Goal: Information Seeking & Learning: Find specific fact

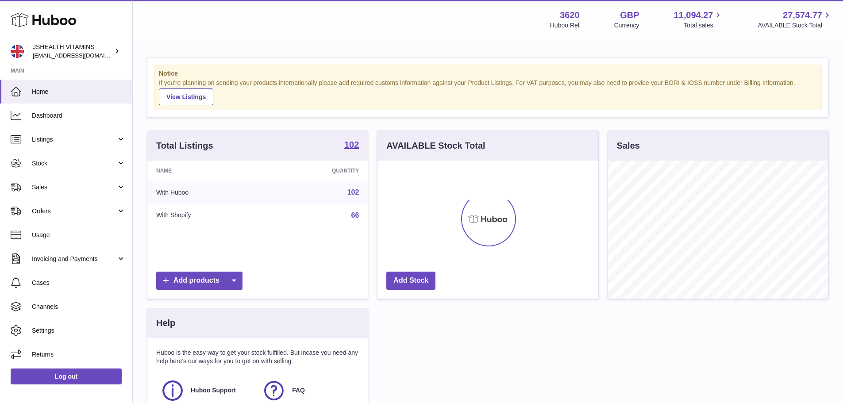
scroll to position [138, 221]
click at [68, 164] on span "Stock" at bounding box center [74, 163] width 85 height 8
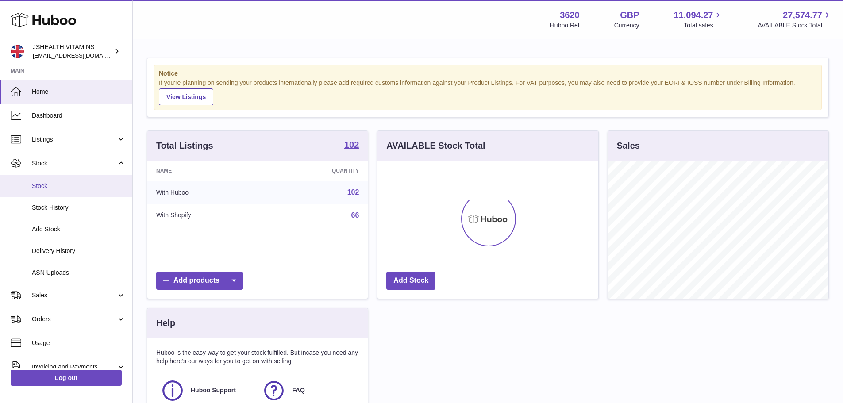
click at [63, 182] on span "Stock" at bounding box center [79, 186] width 94 height 8
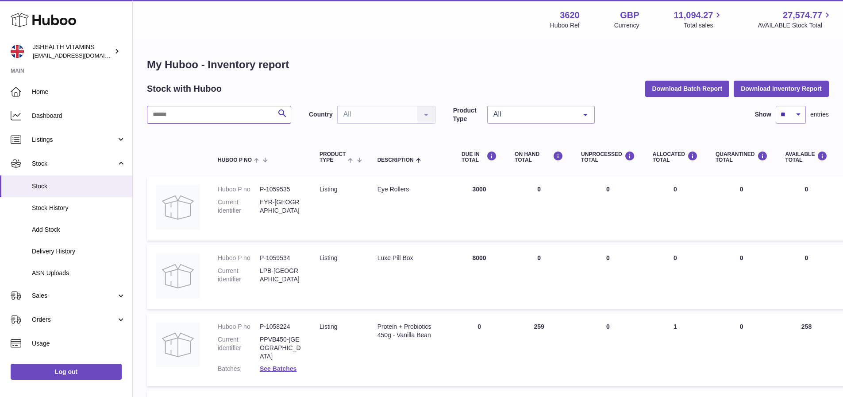
click at [177, 119] on input "text" at bounding box center [219, 115] width 144 height 18
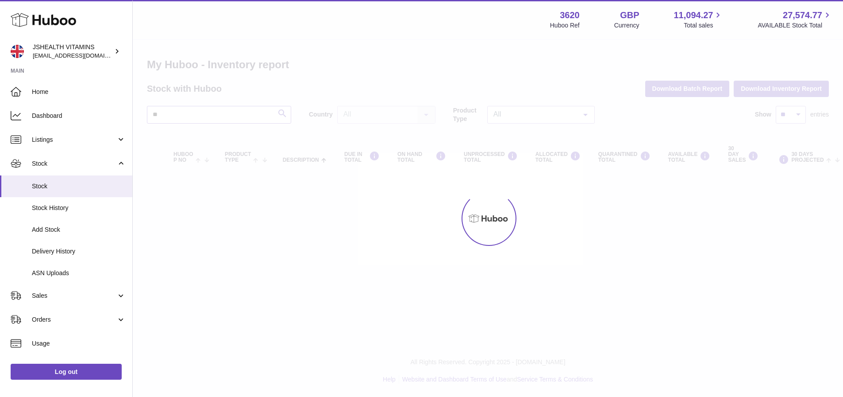
type input "*"
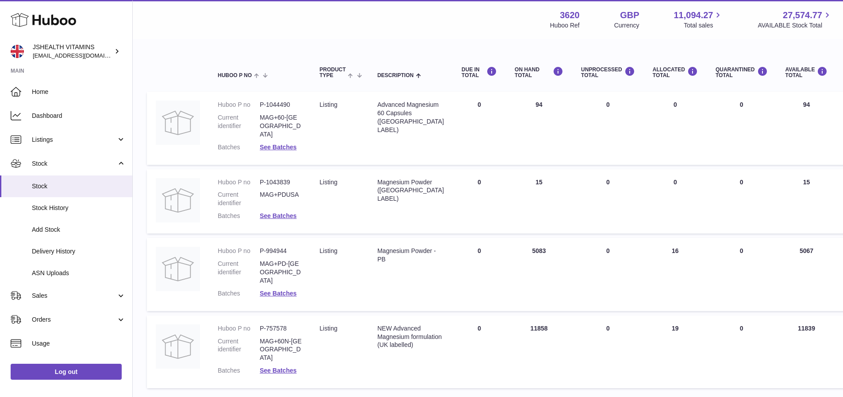
scroll to position [89, 0]
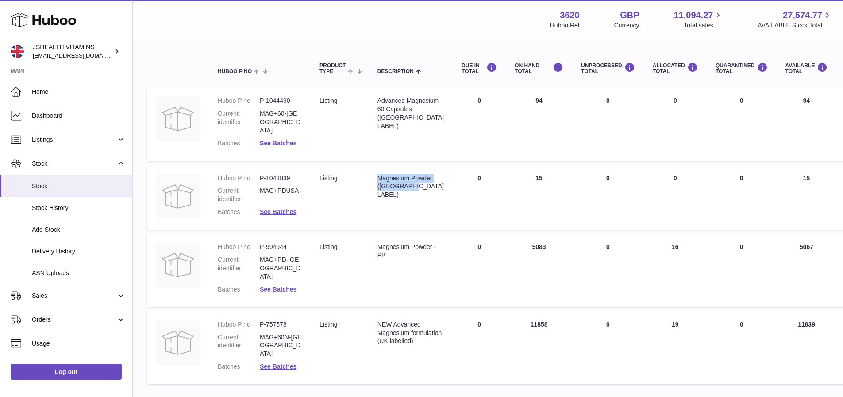
drag, startPoint x: 415, startPoint y: 189, endPoint x: 370, endPoint y: 166, distance: 50.1
click at [370, 166] on td "Description Magnesium Powder ([GEOGRAPHIC_DATA] LABEL)" at bounding box center [411, 197] width 84 height 65
click at [282, 174] on dd "P-1043839" at bounding box center [281, 178] width 42 height 8
copy dd "1043839"
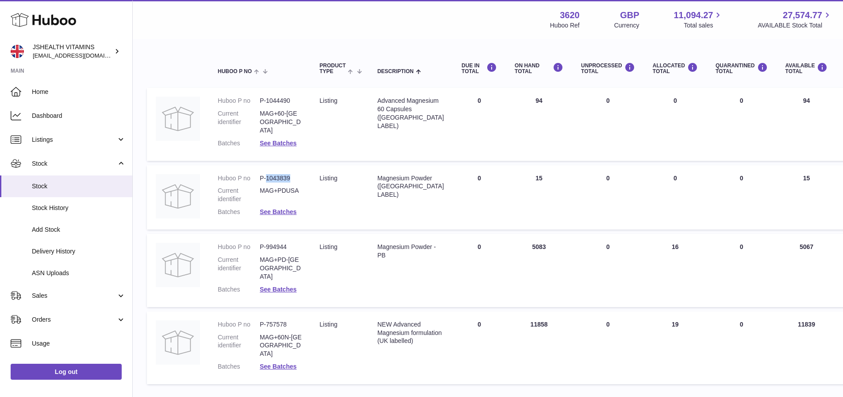
click at [283, 174] on dd "P-1043839" at bounding box center [281, 178] width 42 height 8
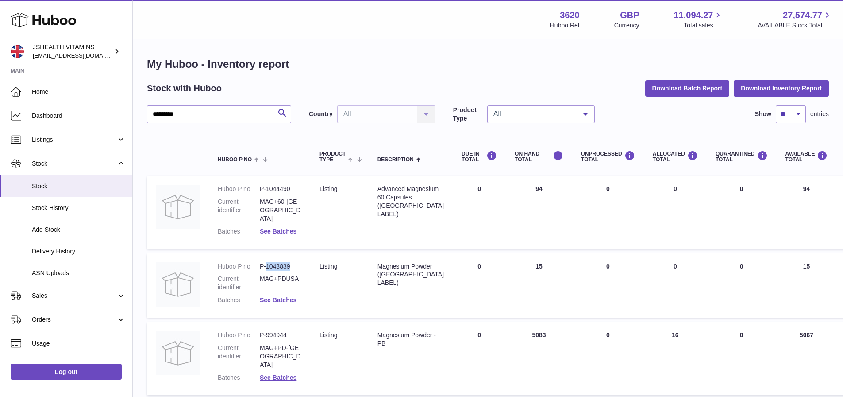
scroll to position [0, 0]
drag, startPoint x: 212, startPoint y: 117, endPoint x: 116, endPoint y: 100, distance: 96.6
click at [96, 104] on div "Huboo JSHEALTH VITAMINS [EMAIL_ADDRESS][DOMAIN_NAME] Main Home Dashboard Listin…" at bounding box center [421, 273] width 843 height 547
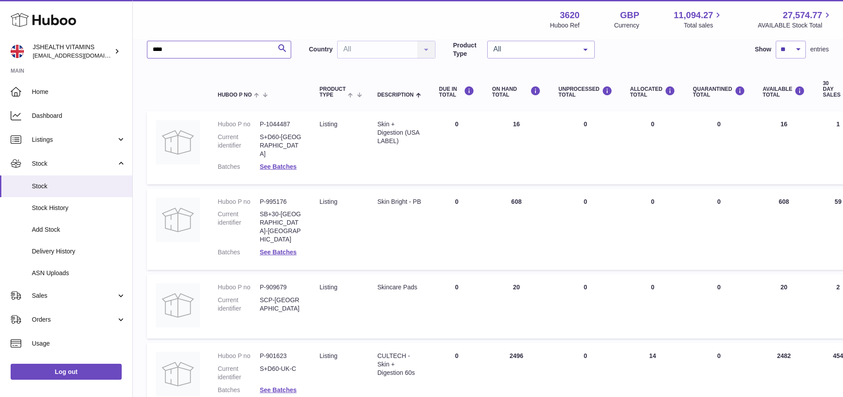
scroll to position [81, 0]
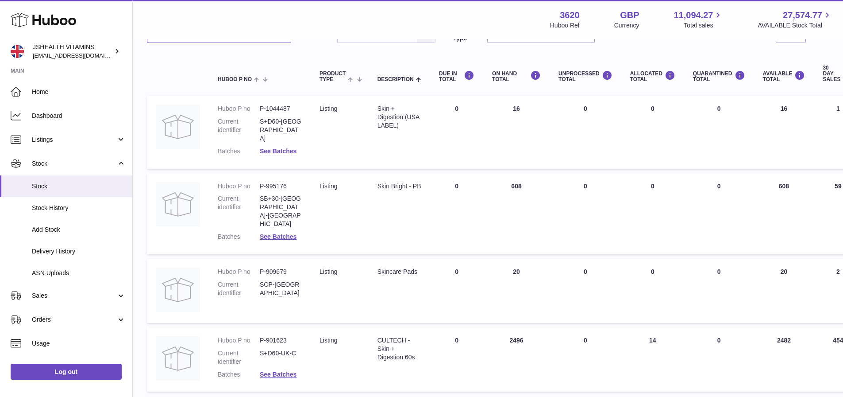
type input "****"
click at [285, 107] on dd "P-1044487" at bounding box center [281, 108] width 42 height 8
click at [285, 108] on dd "P-1044487" at bounding box center [281, 108] width 42 height 8
copy dd "1044487"
